Goal: Task Accomplishment & Management: Complete application form

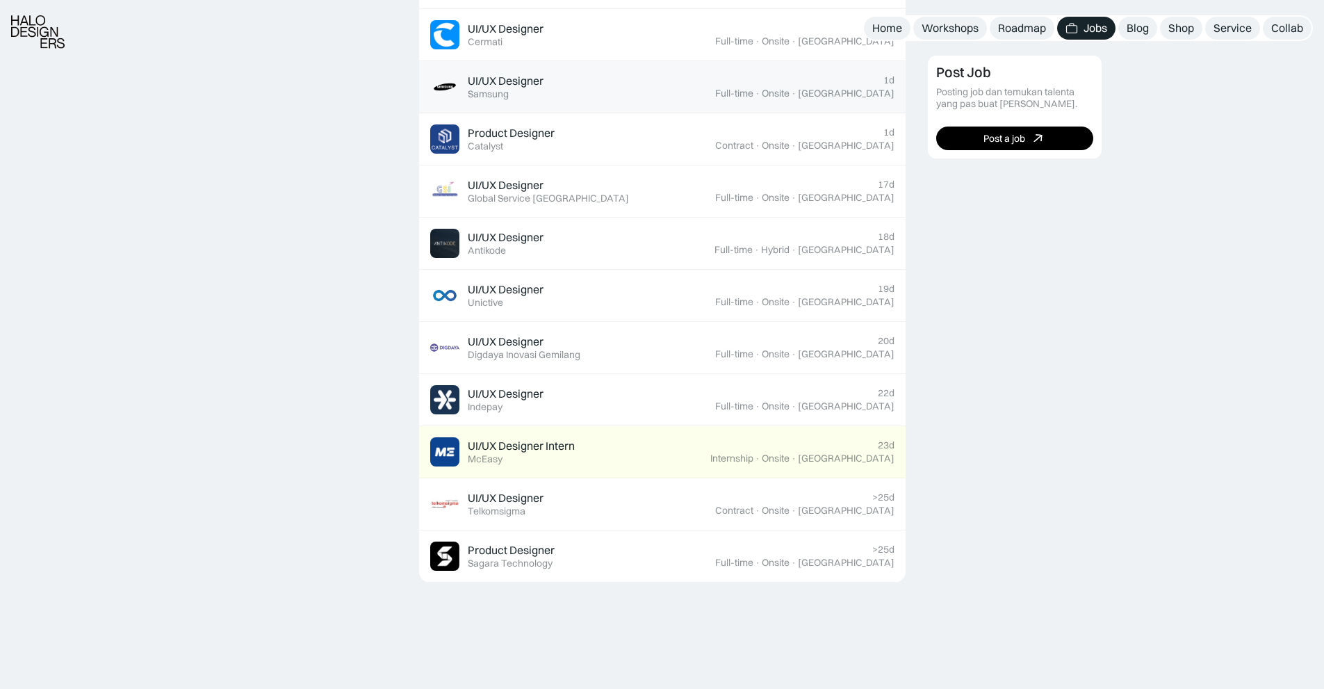
scroll to position [834, 0]
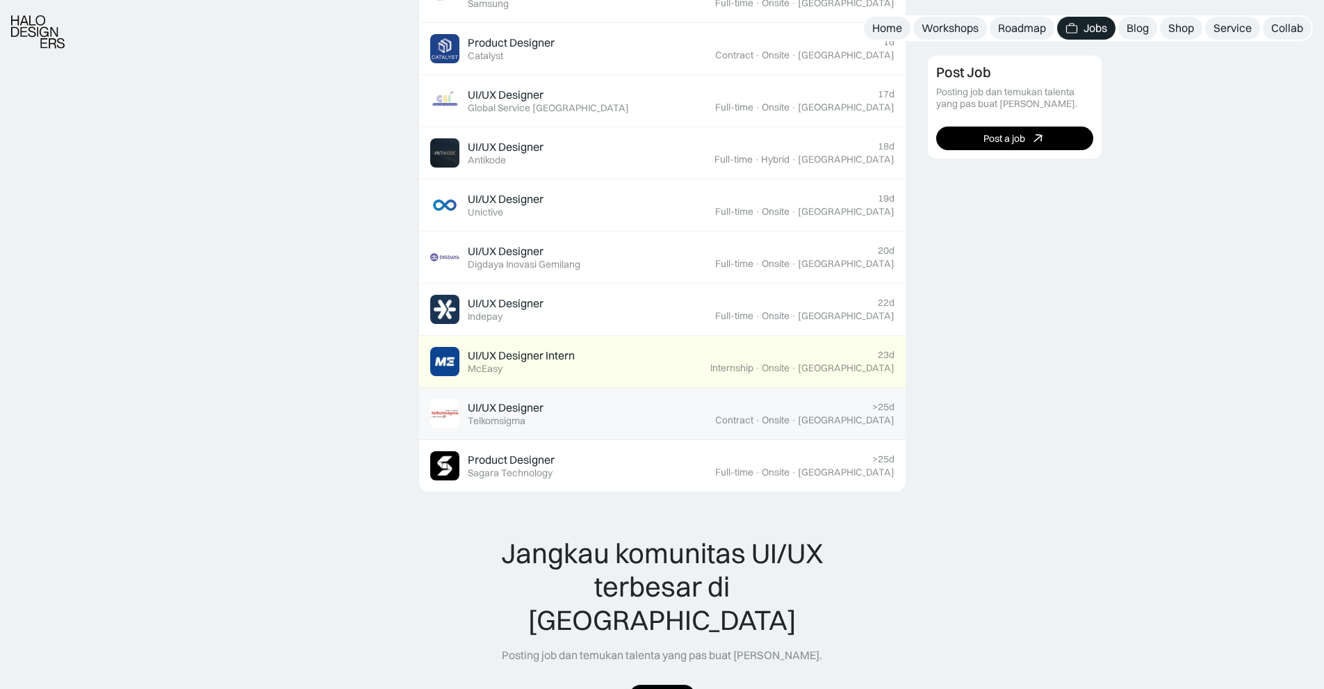
click at [568, 423] on div "UI/UX Designer Featured Telkomsigma" at bounding box center [572, 413] width 285 height 29
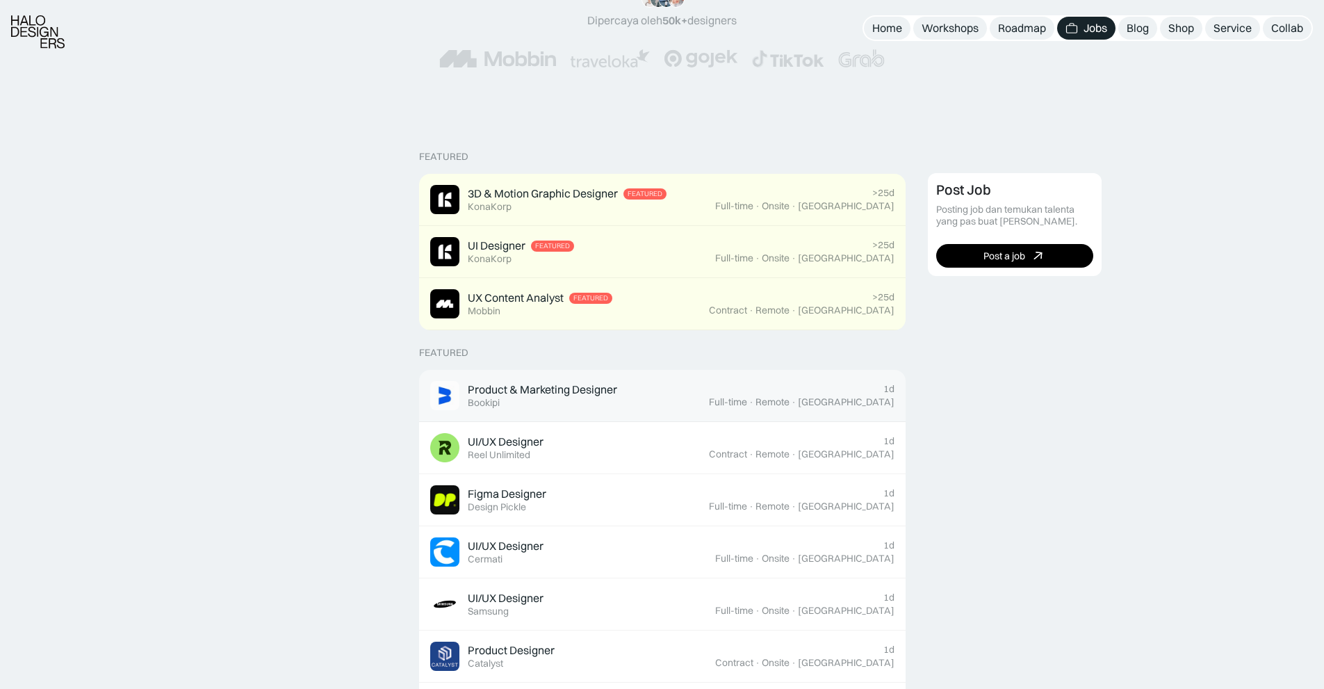
scroll to position [417, 0]
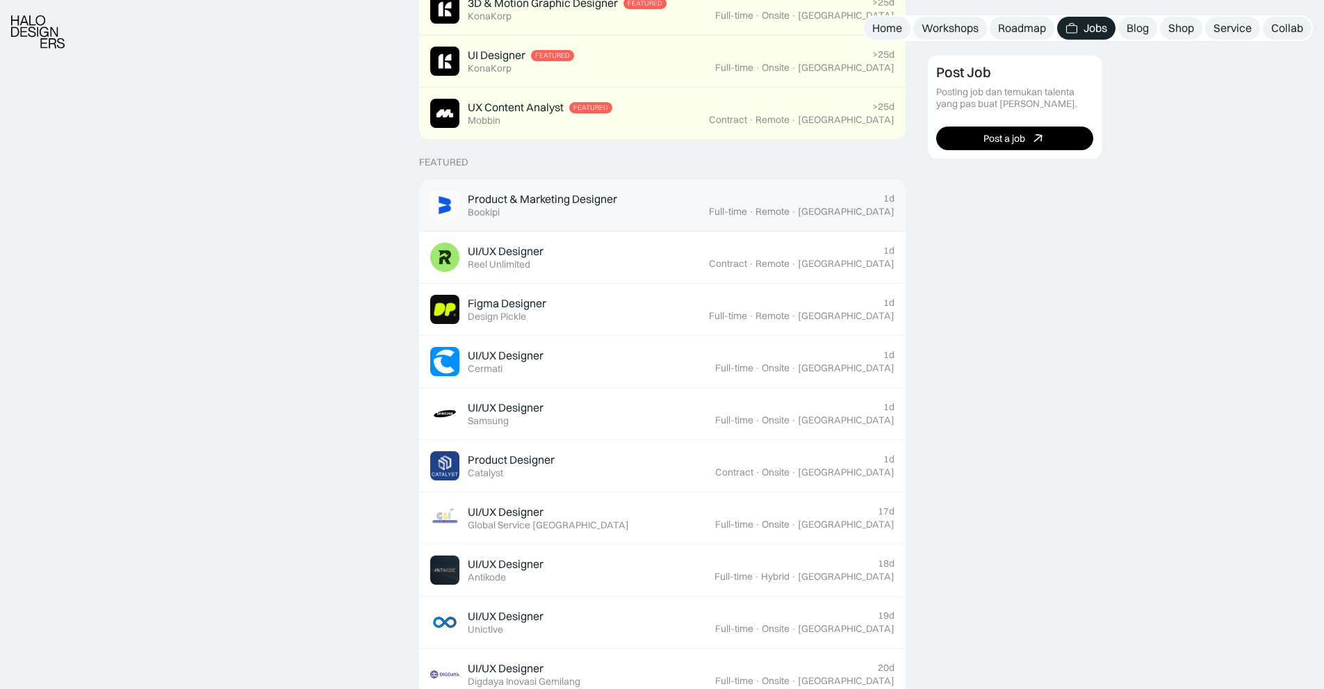
click at [670, 194] on div "Product & Marketing Designer Featured Bookipi" at bounding box center [569, 204] width 279 height 29
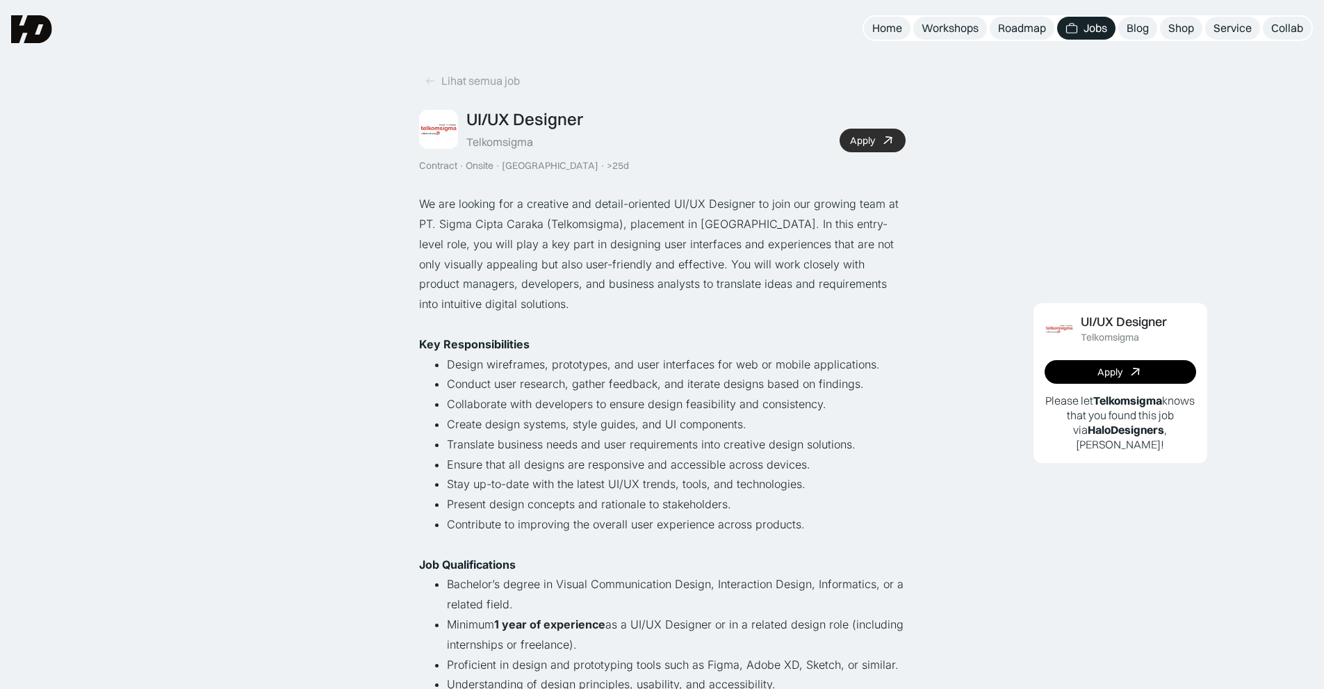
click at [851, 140] on div "Apply" at bounding box center [862, 141] width 25 height 12
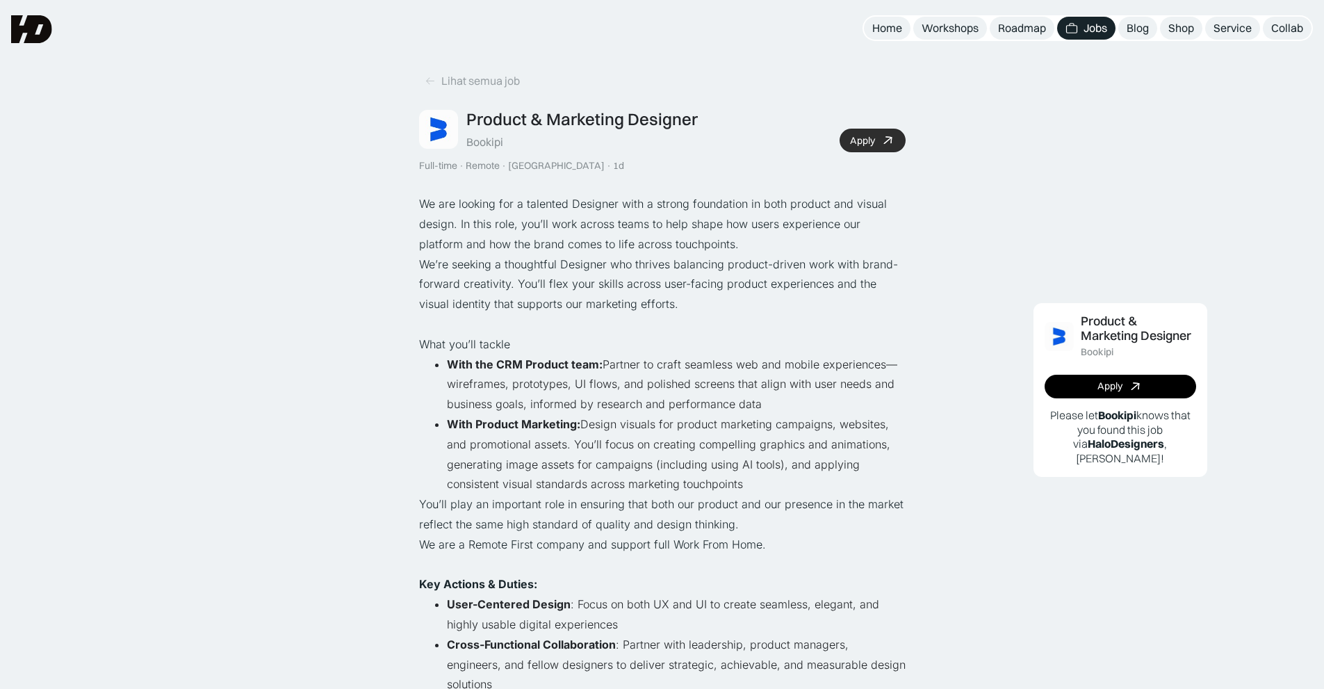
click at [882, 142] on icon at bounding box center [888, 141] width 20 height 20
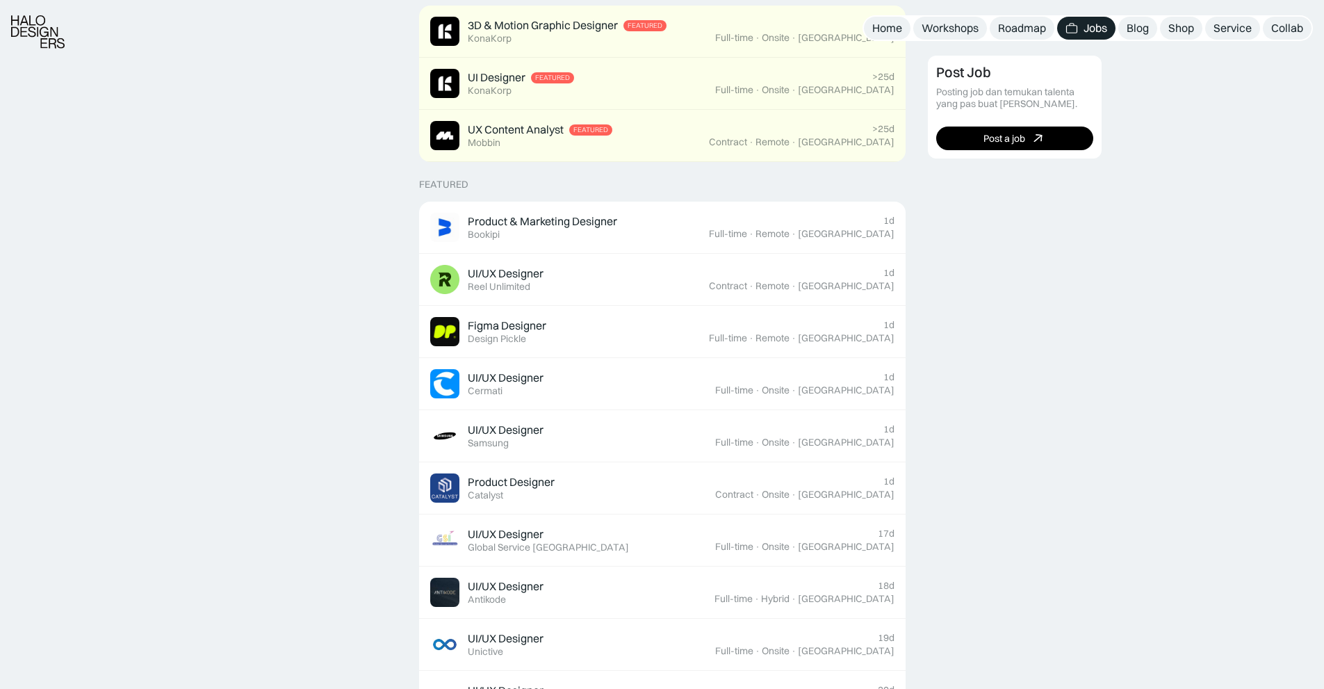
scroll to position [417, 0]
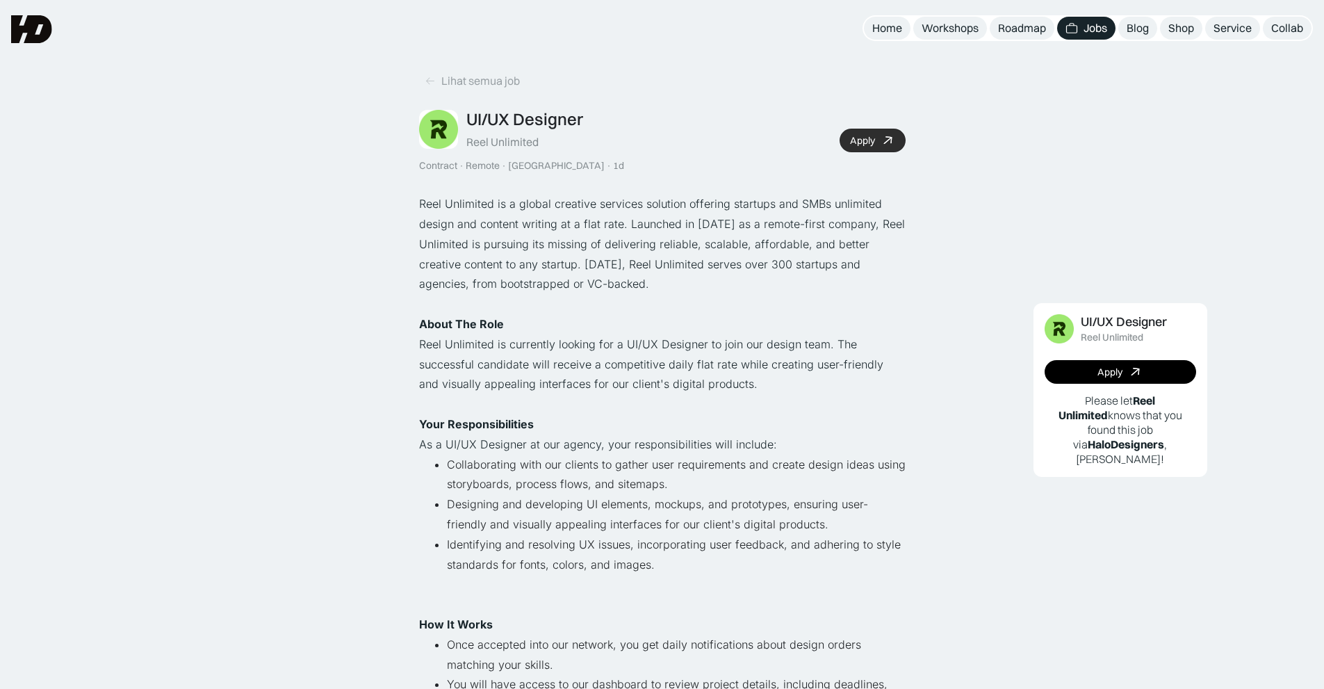
click at [863, 131] on link "Apply" at bounding box center [873, 141] width 66 height 24
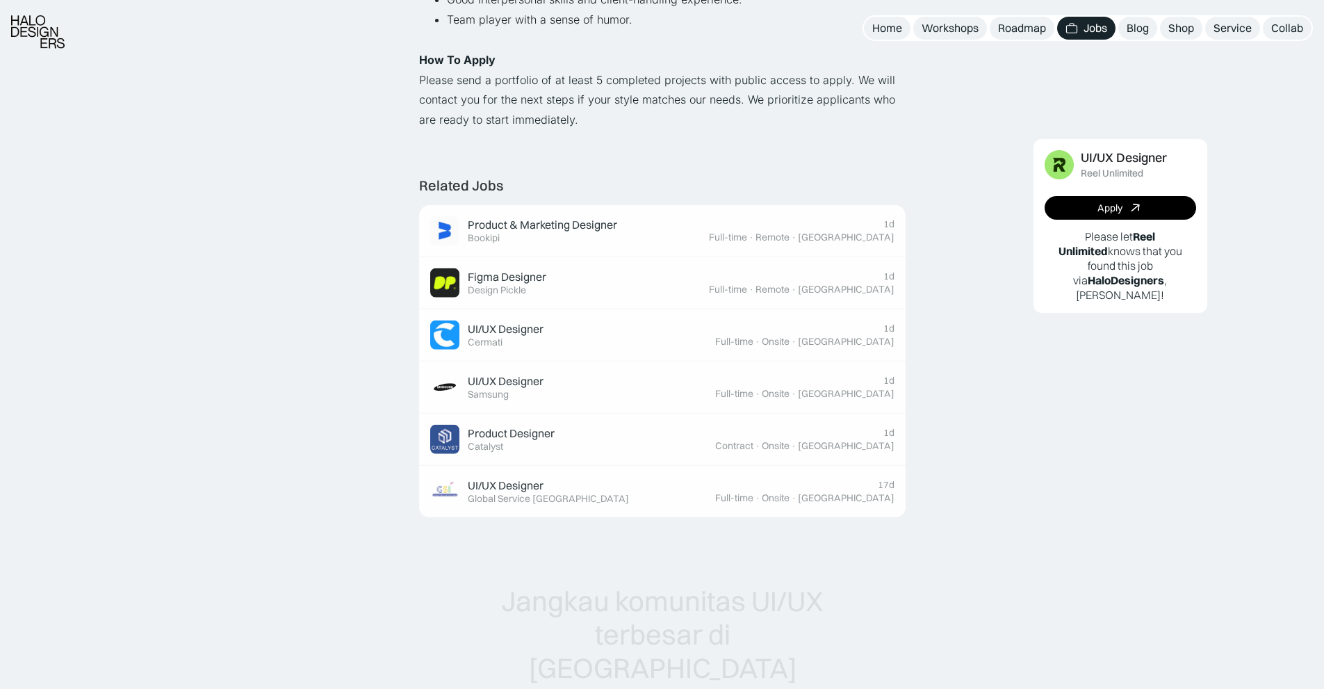
scroll to position [1182, 0]
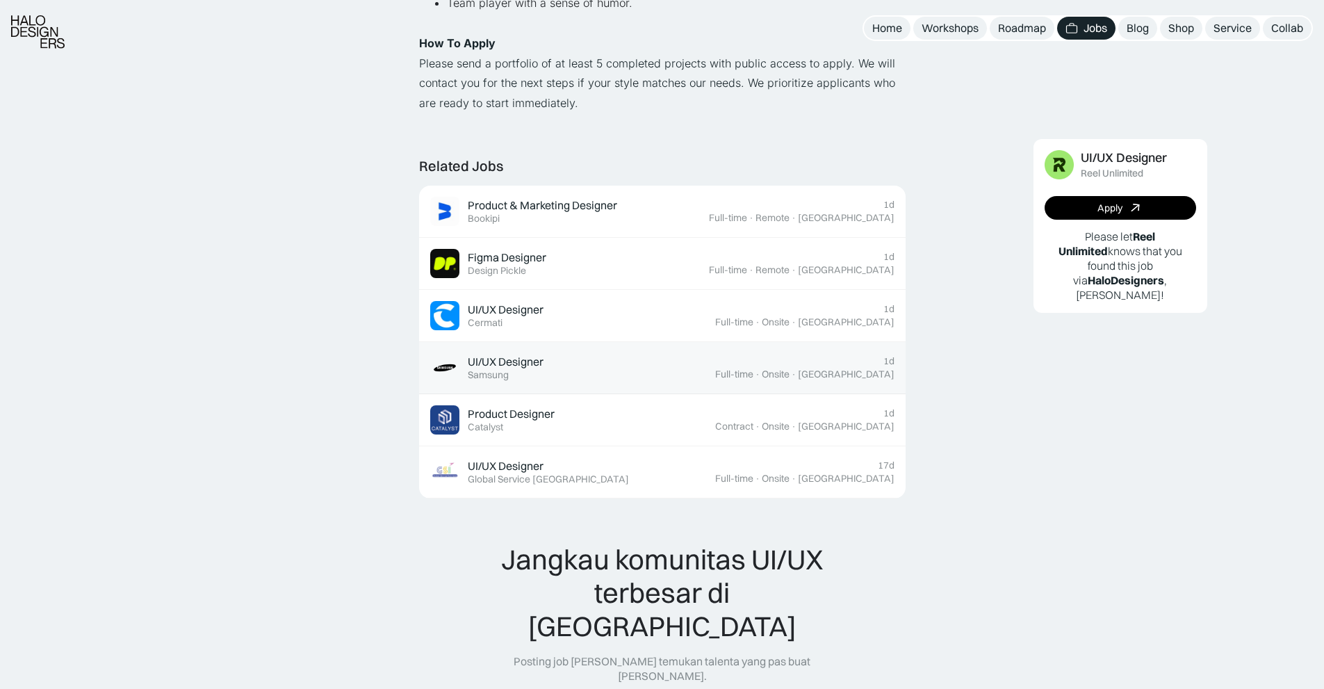
click at [538, 365] on div "UI/UX Designer" at bounding box center [506, 362] width 76 height 15
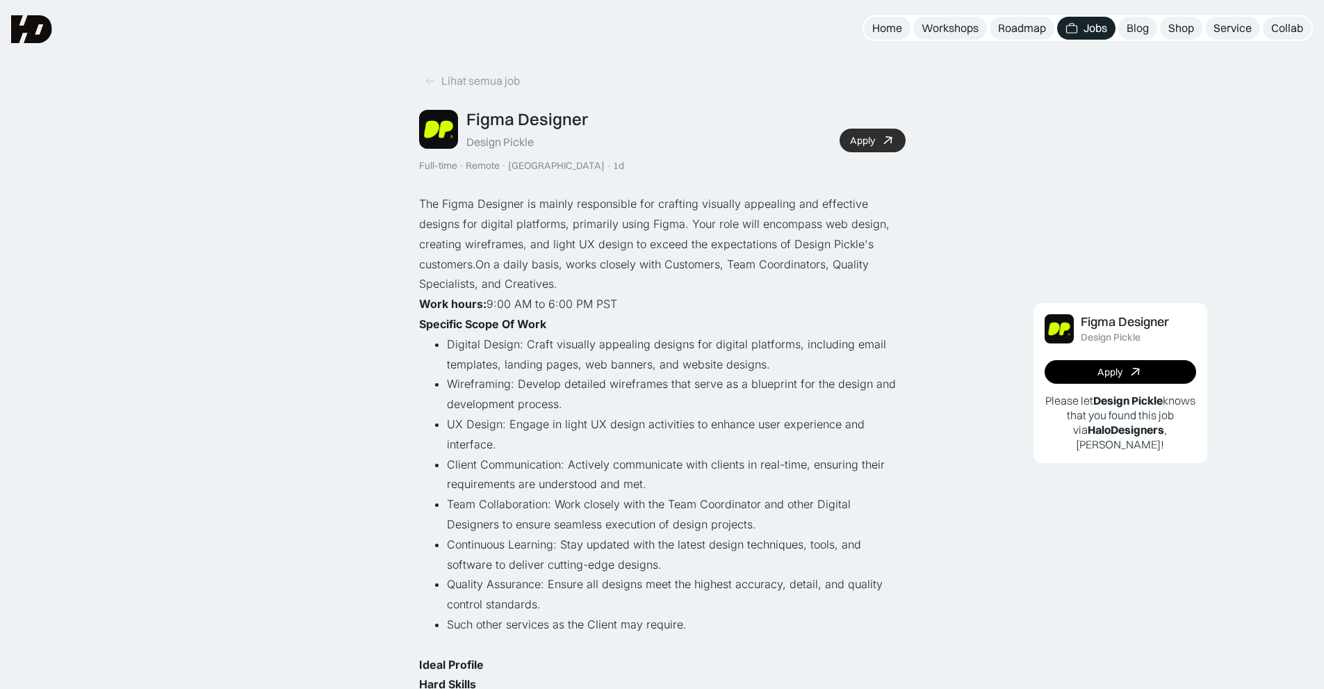
click at [868, 138] on div "Apply" at bounding box center [862, 141] width 25 height 12
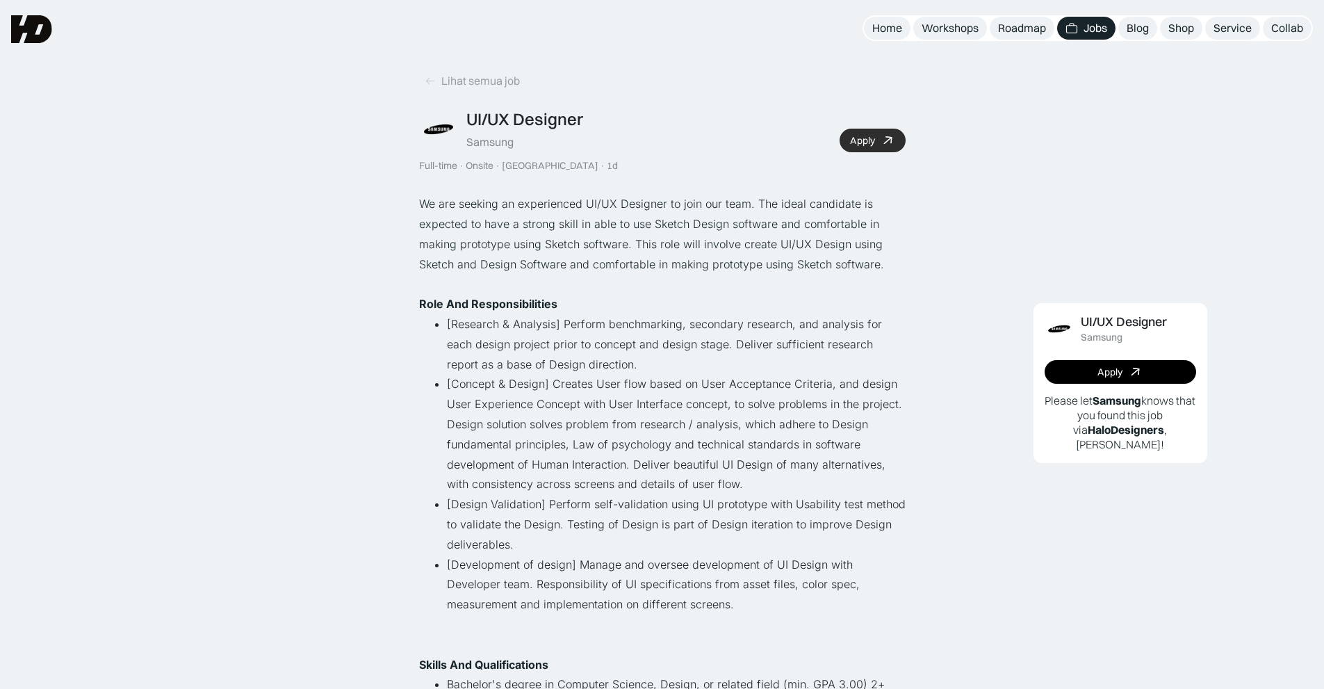
click at [880, 129] on link "Apply" at bounding box center [873, 141] width 66 height 24
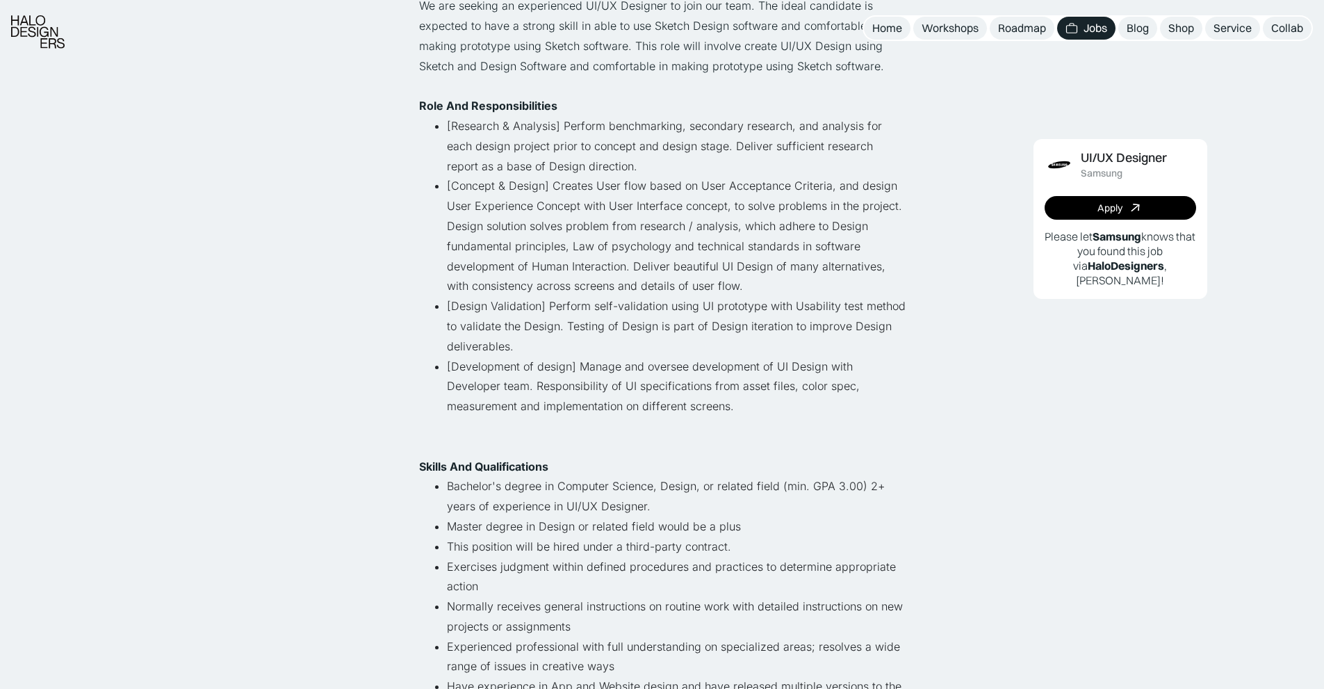
scroll to position [278, 0]
